Goal: Task Accomplishment & Management: Manage account settings

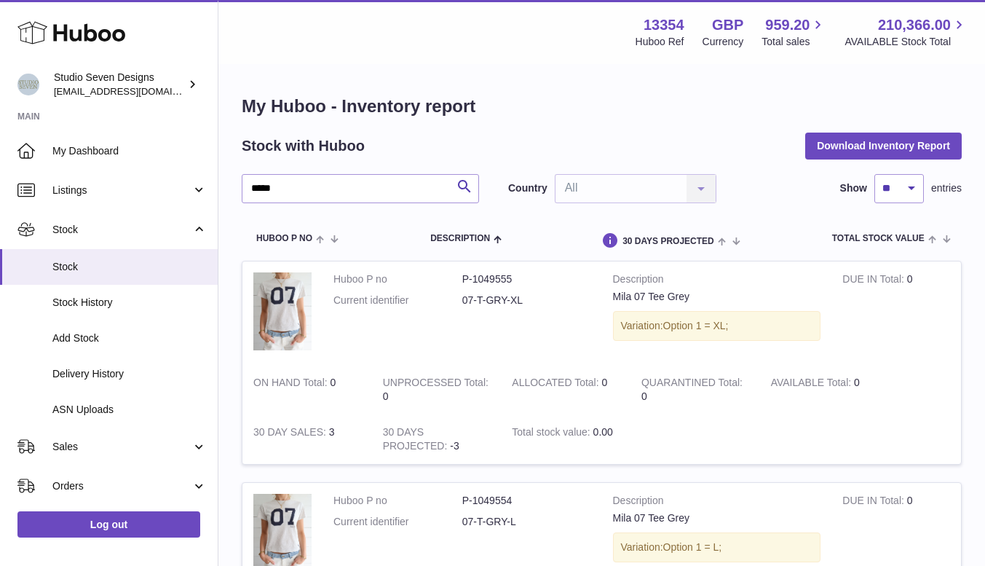
click at [86, 150] on span "My Dashboard" at bounding box center [129, 151] width 154 height 14
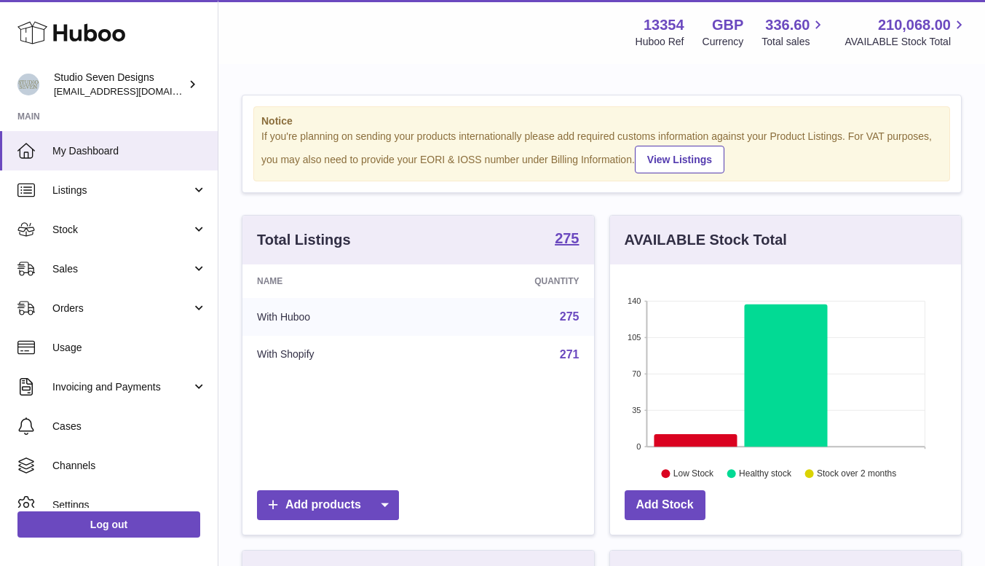
click at [80, 264] on span "Sales" at bounding box center [121, 269] width 139 height 14
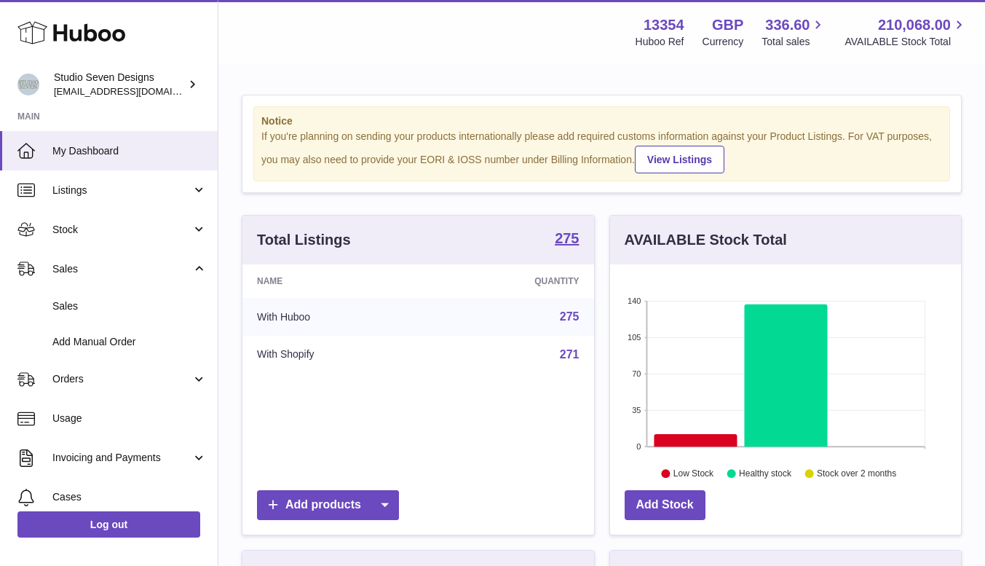
click at [78, 312] on span "Sales" at bounding box center [129, 306] width 154 height 14
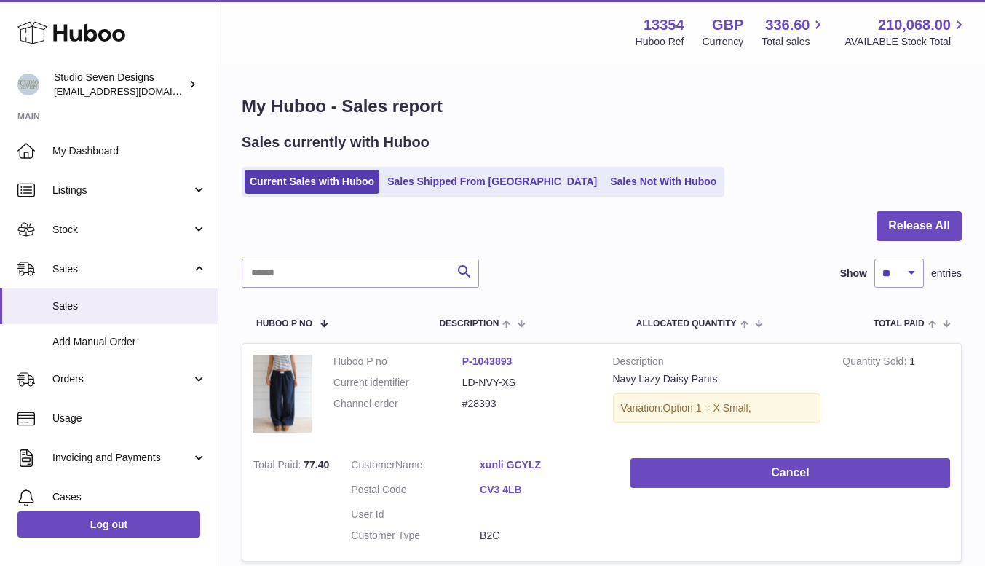
click at [465, 185] on link "Sales Shipped From Huboo" at bounding box center [492, 182] width 220 height 24
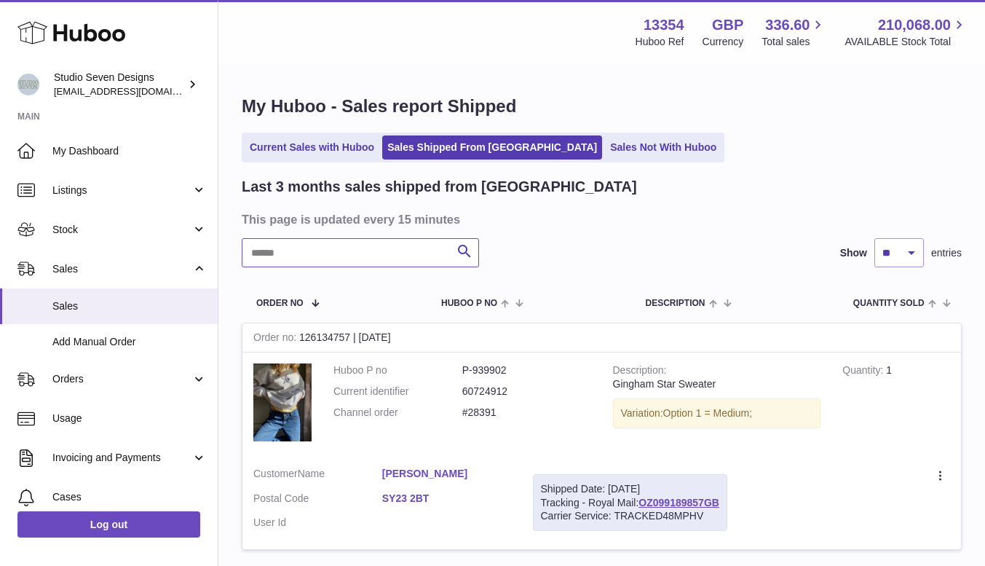
click at [291, 259] on input "text" at bounding box center [360, 252] width 237 height 29
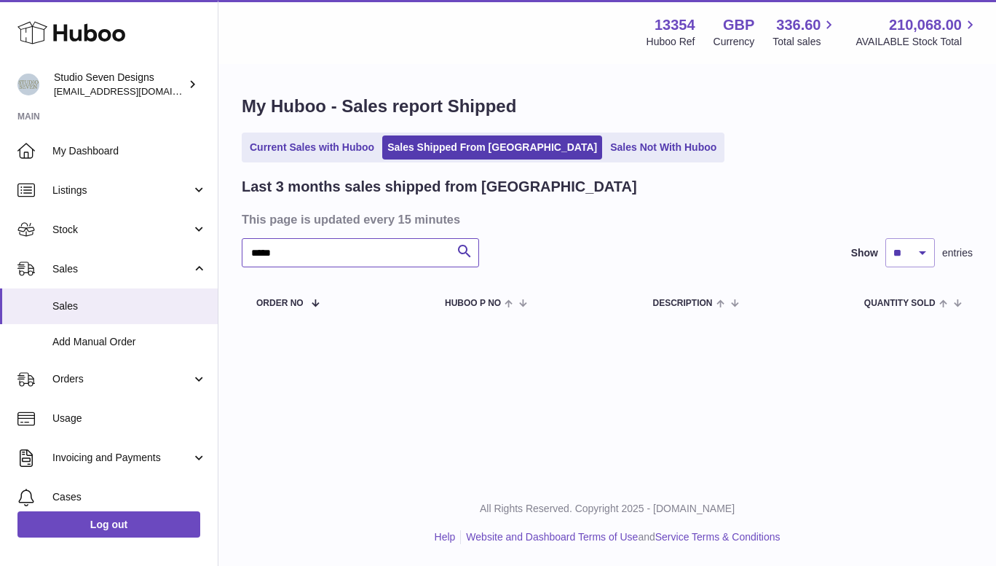
click at [307, 261] on input "*****" at bounding box center [360, 252] width 237 height 29
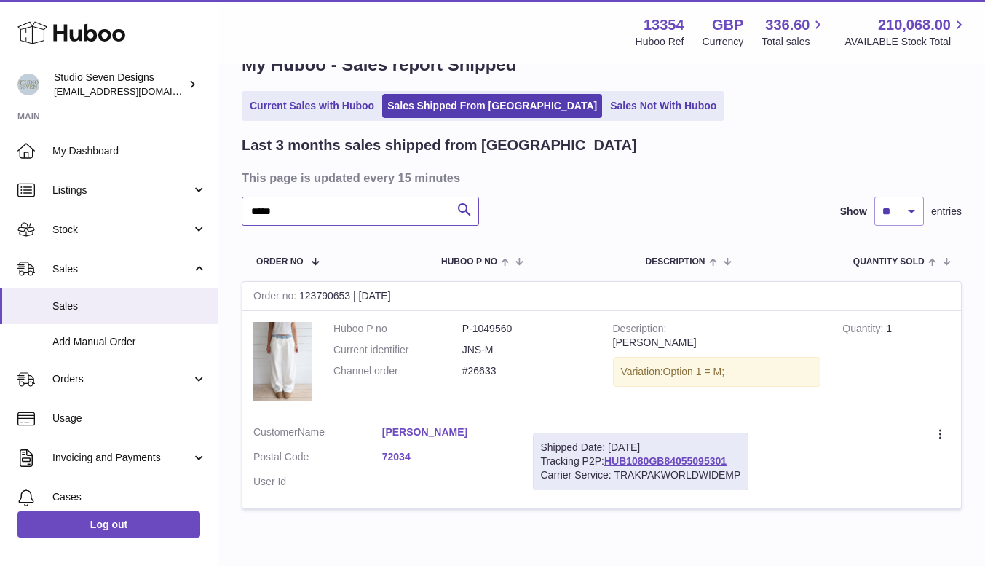
scroll to position [44, 0]
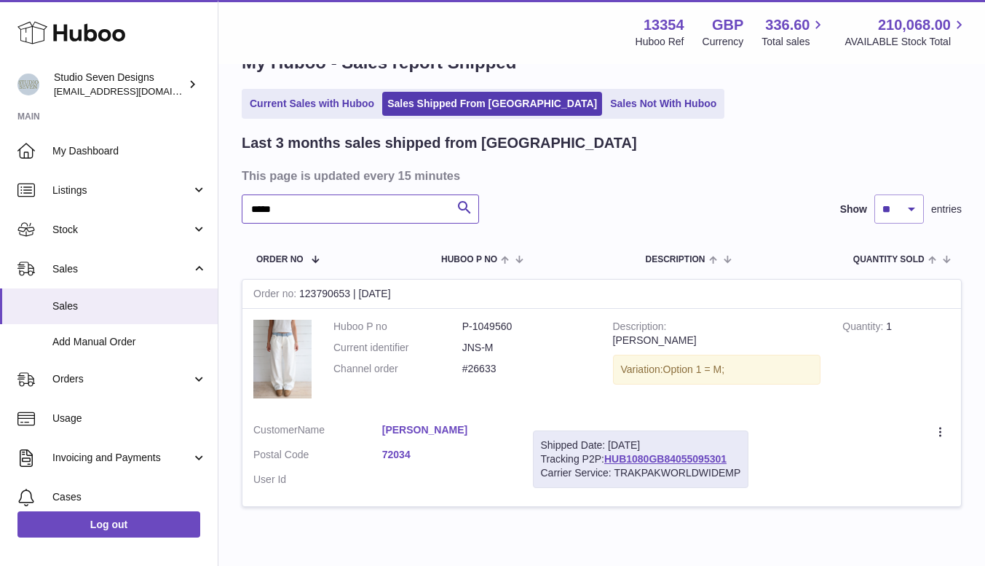
click at [295, 205] on input "*****" at bounding box center [360, 208] width 237 height 29
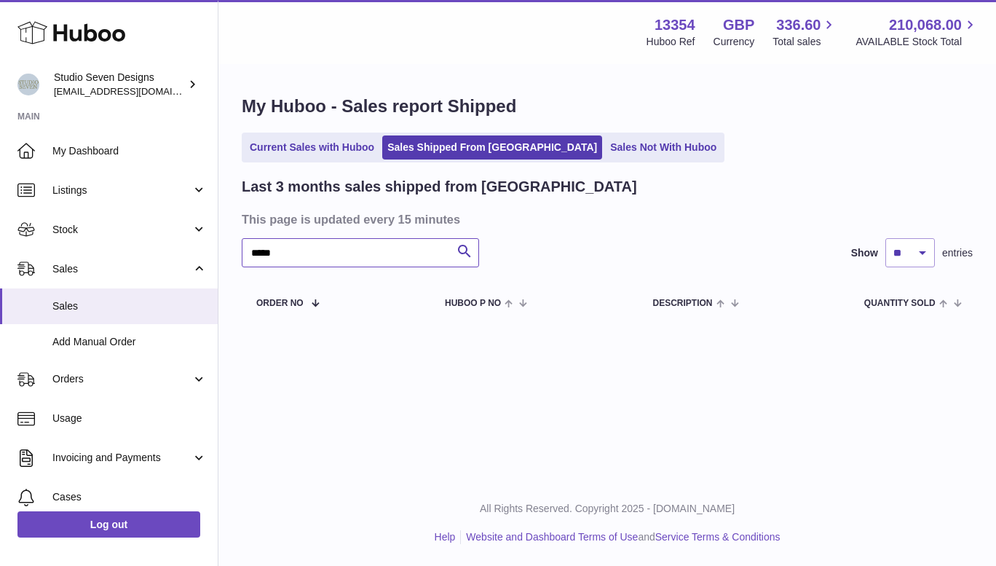
type input "*****"
click at [89, 379] on span "Orders" at bounding box center [121, 379] width 139 height 14
click at [86, 412] on span "Orders" at bounding box center [129, 417] width 154 height 14
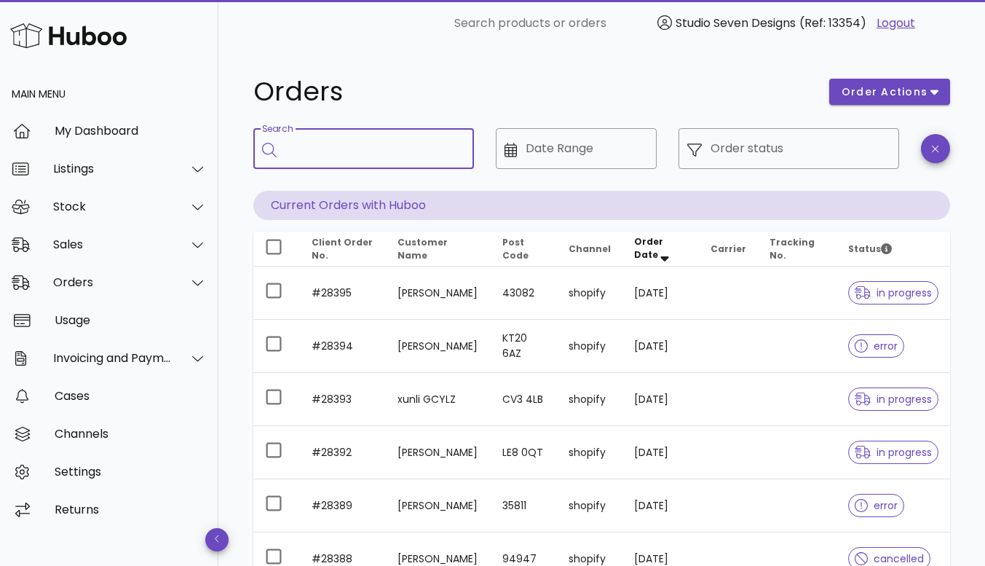
click at [332, 141] on input "Search" at bounding box center [373, 148] width 177 height 23
type input "*****"
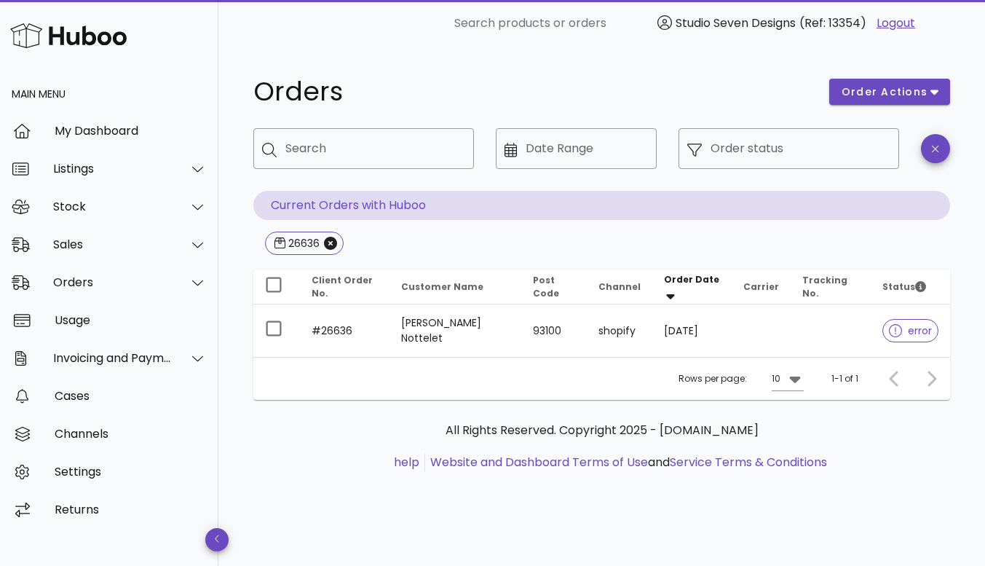
click at [810, 326] on td at bounding box center [831, 330] width 81 height 52
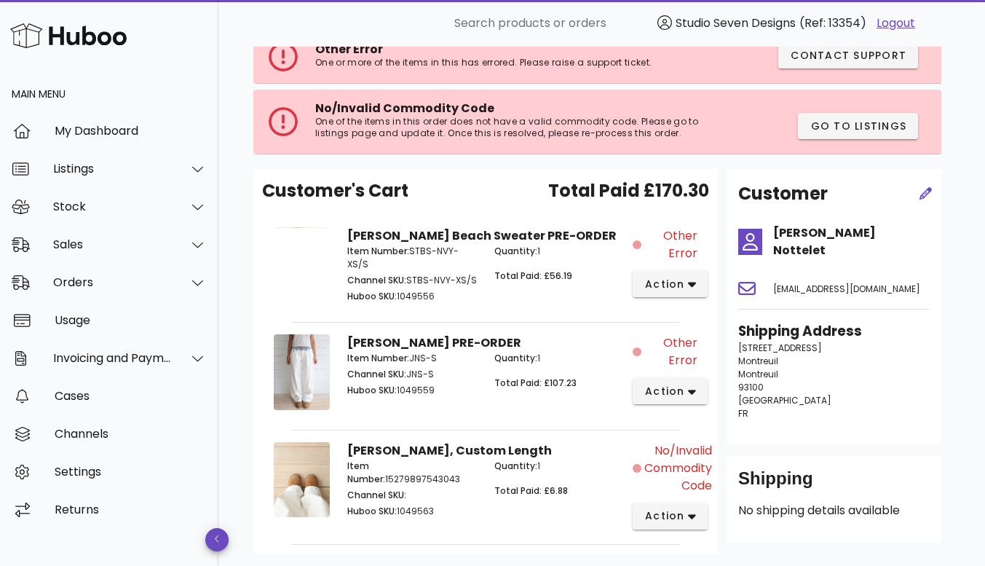
scroll to position [134, 0]
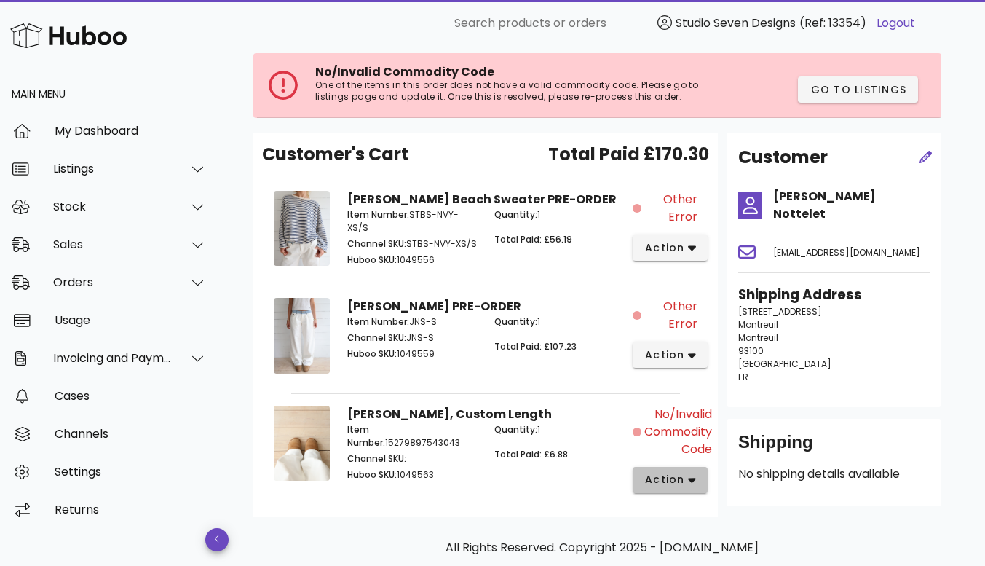
click at [692, 486] on span "action" at bounding box center [670, 479] width 52 height 15
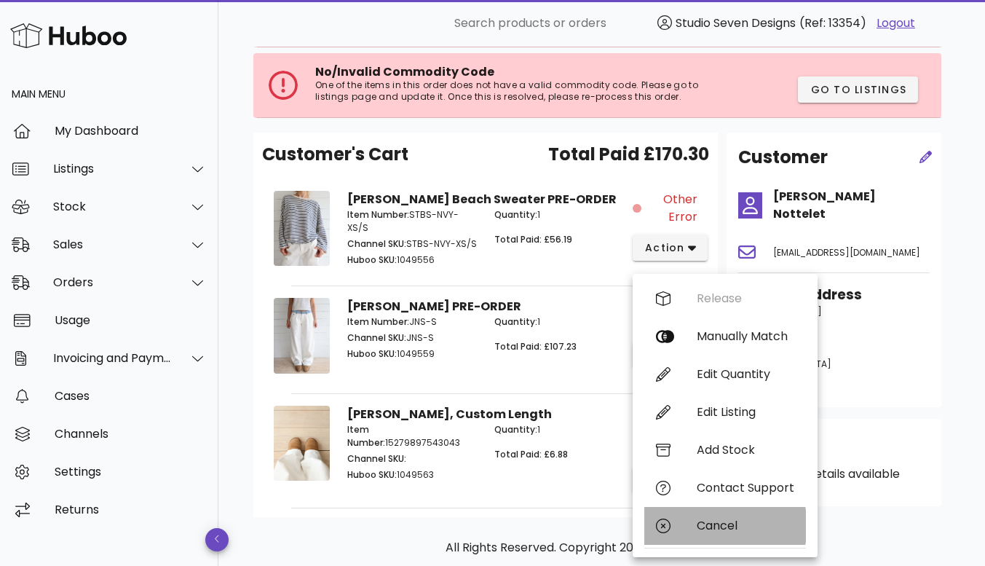
click at [722, 526] on div "Cancel" at bounding box center [746, 525] width 98 height 14
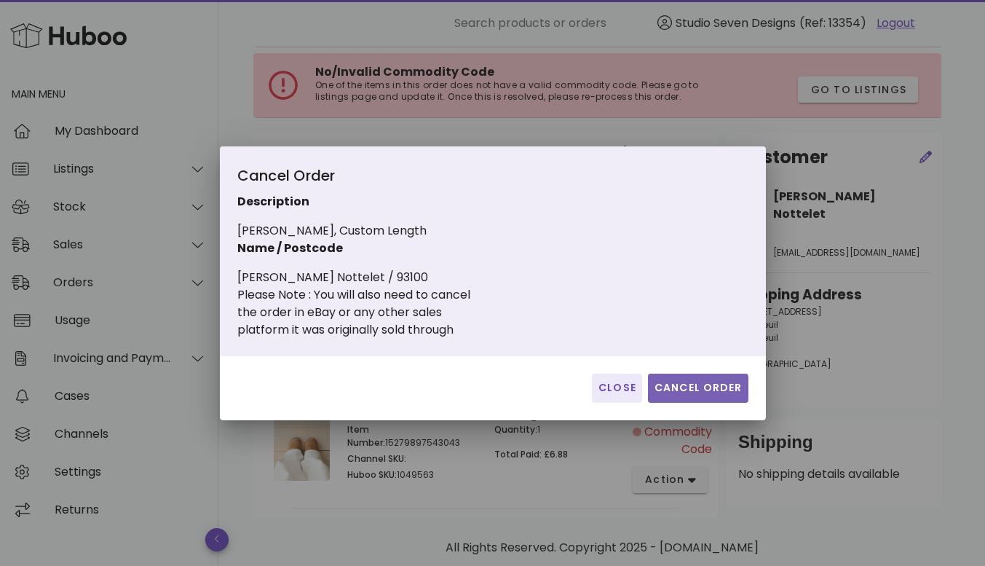
click at [722, 387] on span "Cancel Order" at bounding box center [698, 387] width 89 height 15
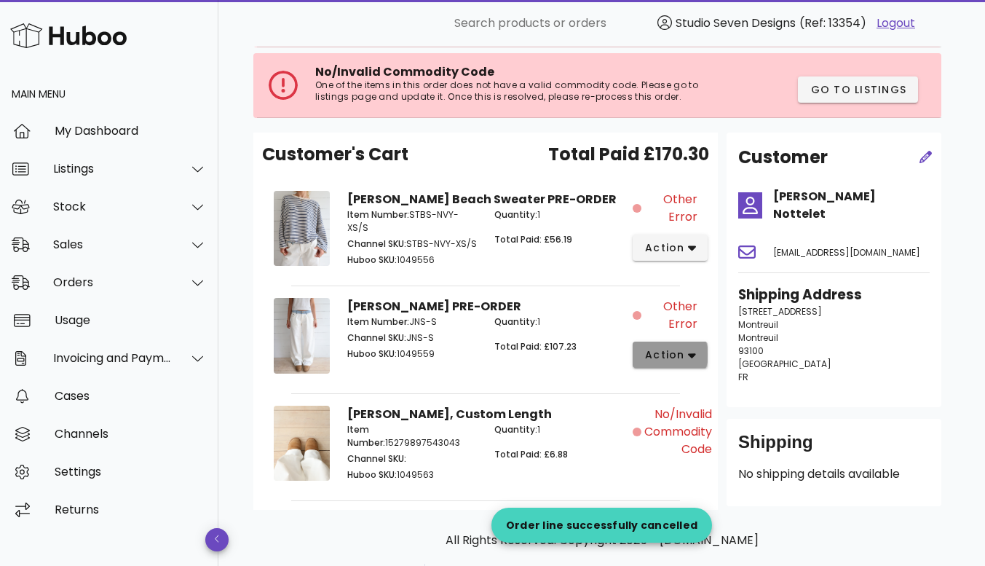
click at [695, 354] on button "action" at bounding box center [670, 354] width 75 height 26
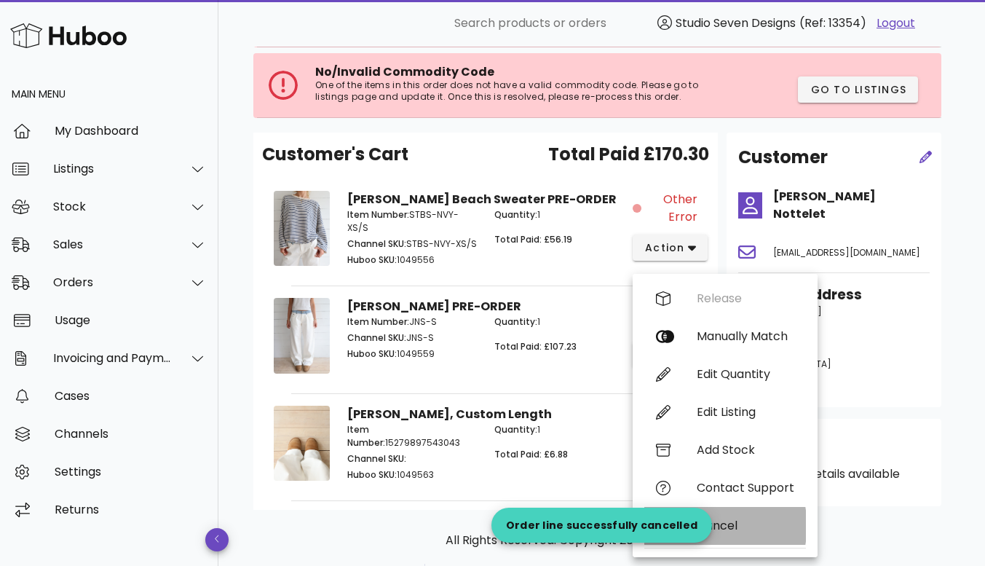
click at [741, 524] on div "Cancel" at bounding box center [746, 525] width 98 height 14
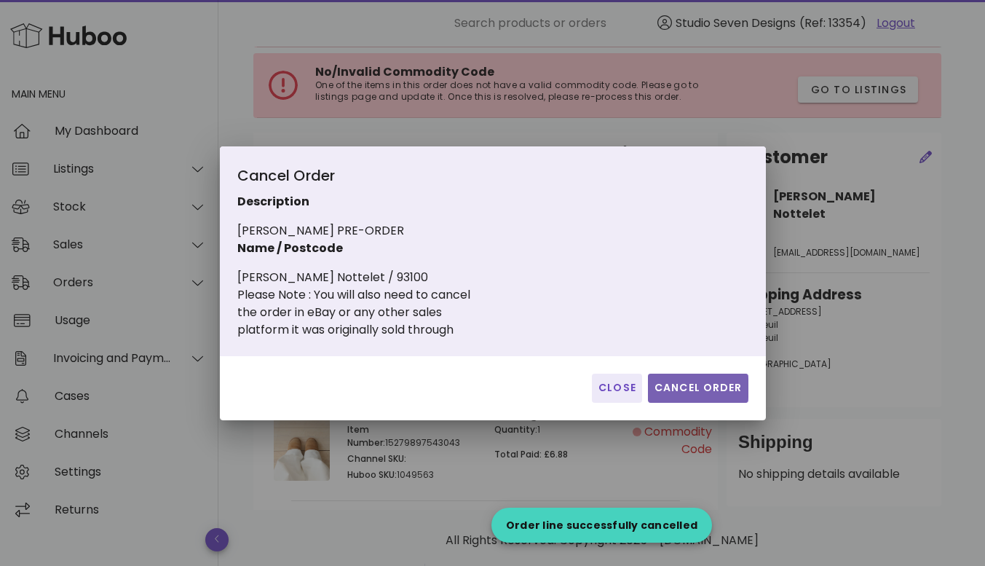
click at [711, 390] on span "Cancel Order" at bounding box center [698, 387] width 89 height 15
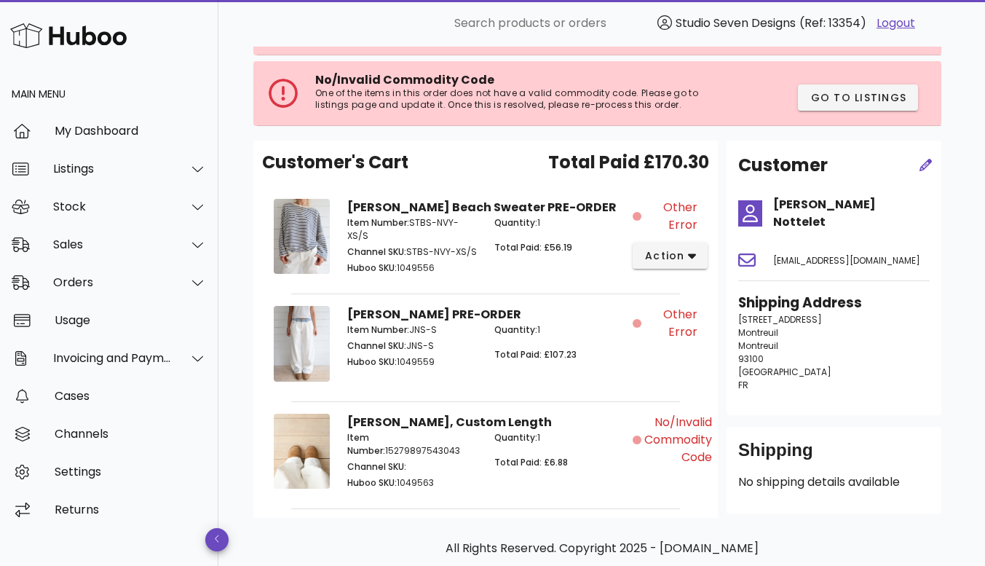
scroll to position [0, 0]
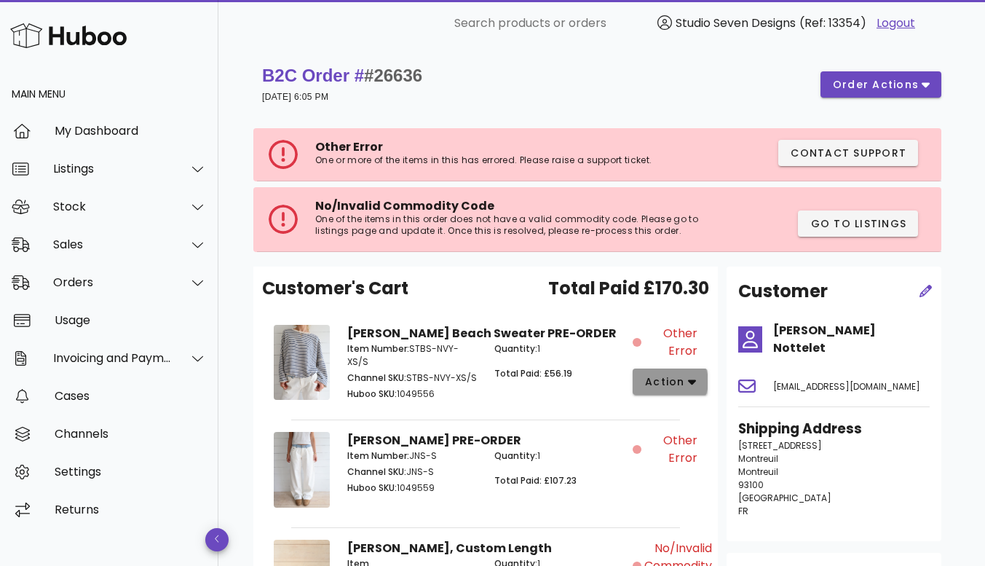
click at [691, 383] on icon "button" at bounding box center [692, 382] width 8 height 5
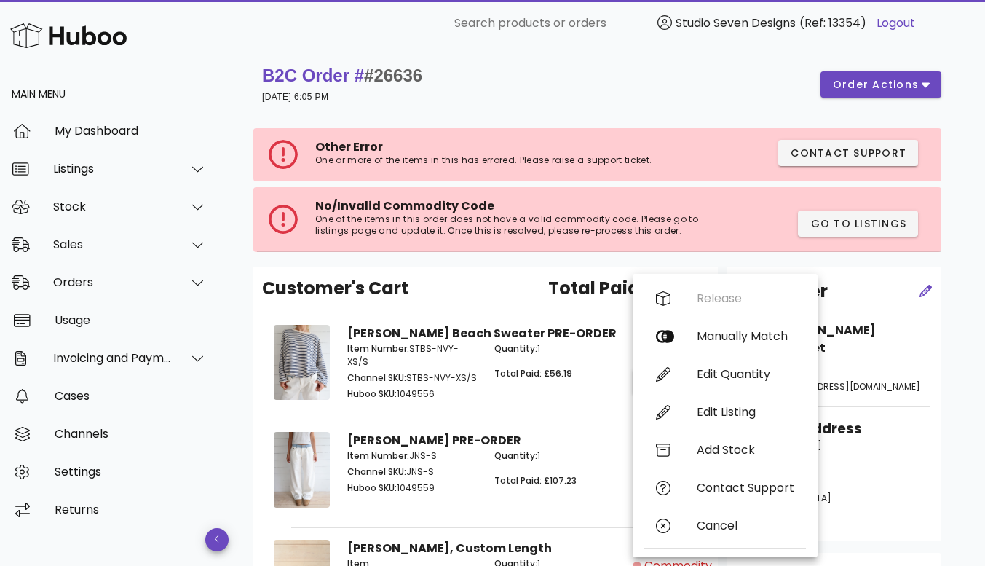
click at [596, 334] on div "Quantity: 1 Total Paid: £56.19" at bounding box center [559, 372] width 147 height 79
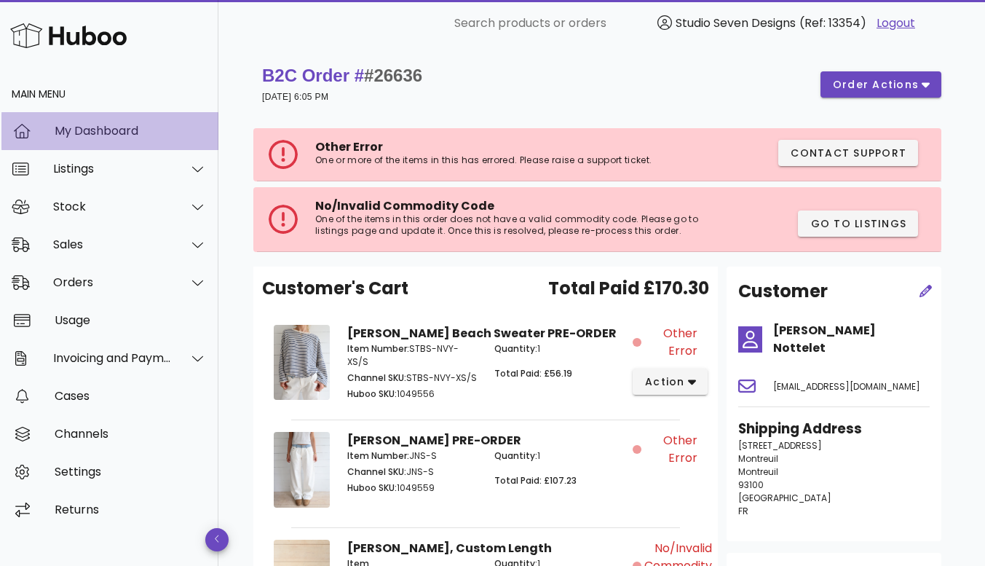
click at [95, 135] on div "My Dashboard" at bounding box center [131, 131] width 152 height 14
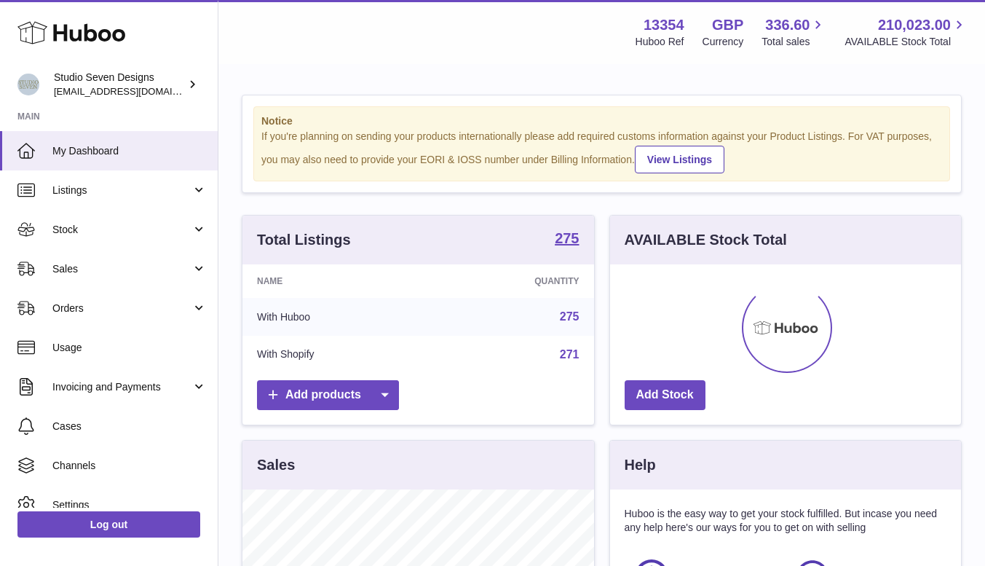
scroll to position [227, 351]
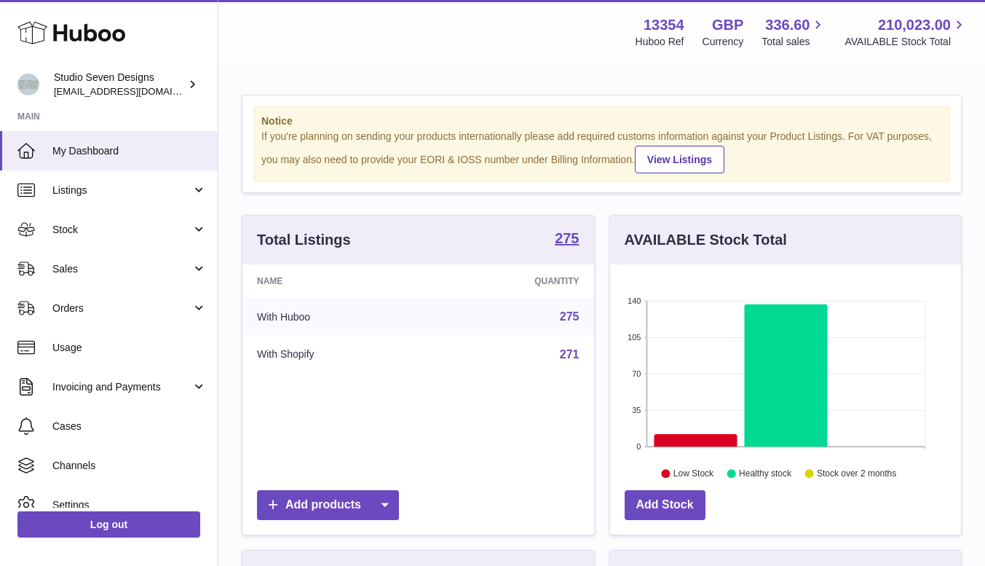
click at [105, 314] on span "Orders" at bounding box center [121, 308] width 139 height 14
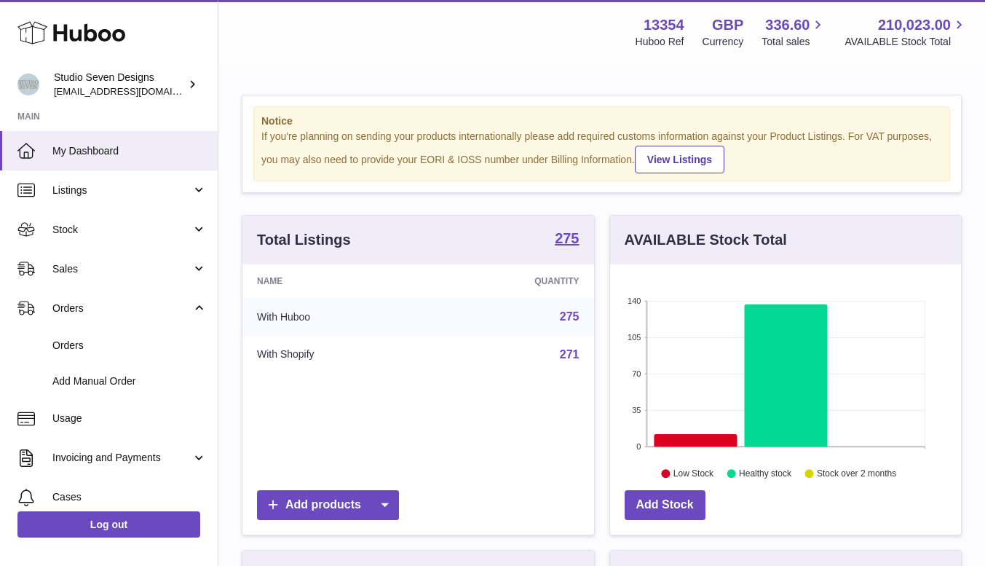
click at [90, 337] on link "Orders" at bounding box center [109, 346] width 218 height 36
